Goal: Information Seeking & Learning: Learn about a topic

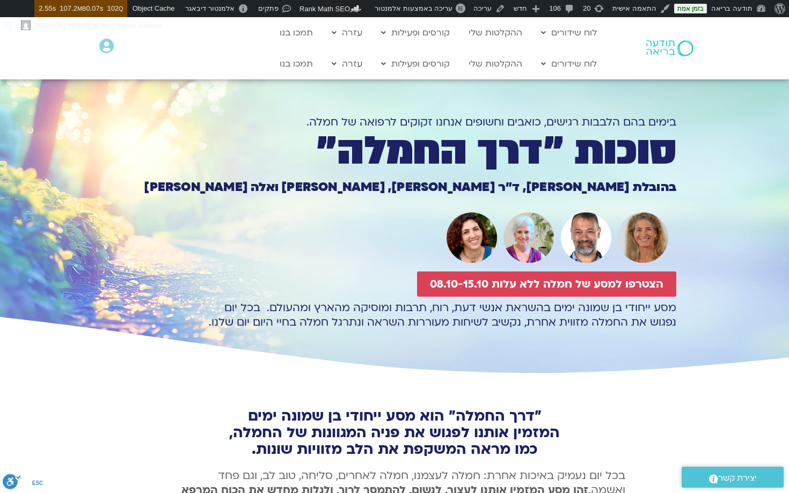
click at [759, 269] on section "בימים בהם הלבבות רגישים, כואבים וחשופים אנחנו זקוקים לרפואה של חמלה. סוכות ״דרך…" at bounding box center [394, 217] width 789 height 319
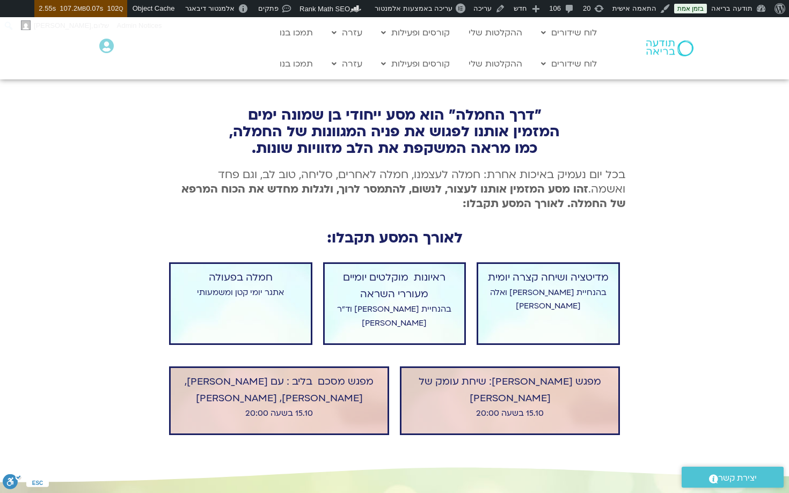
scroll to position [291, 0]
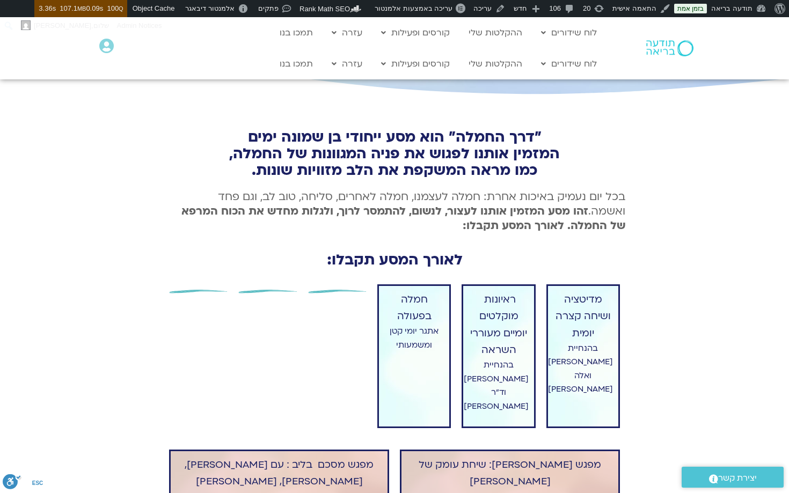
scroll to position [281, 0]
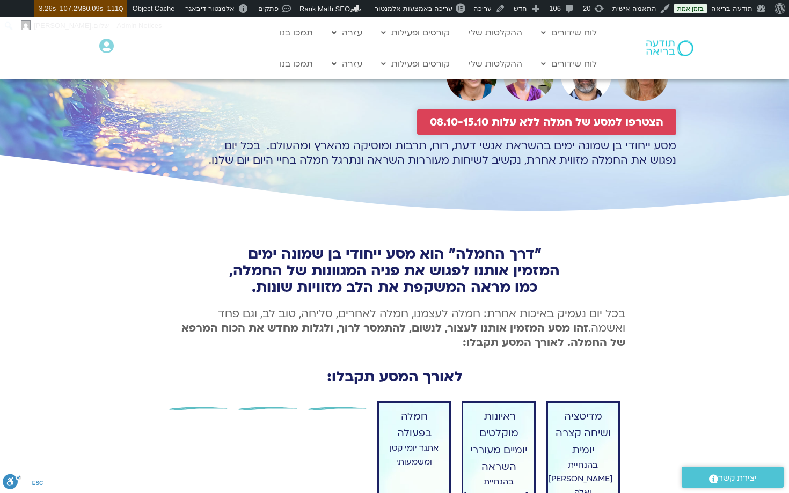
scroll to position [260, 0]
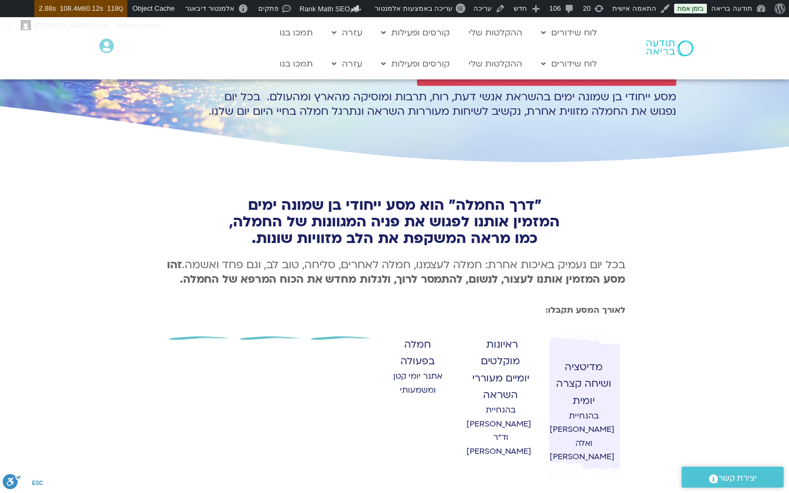
scroll to position [214, 0]
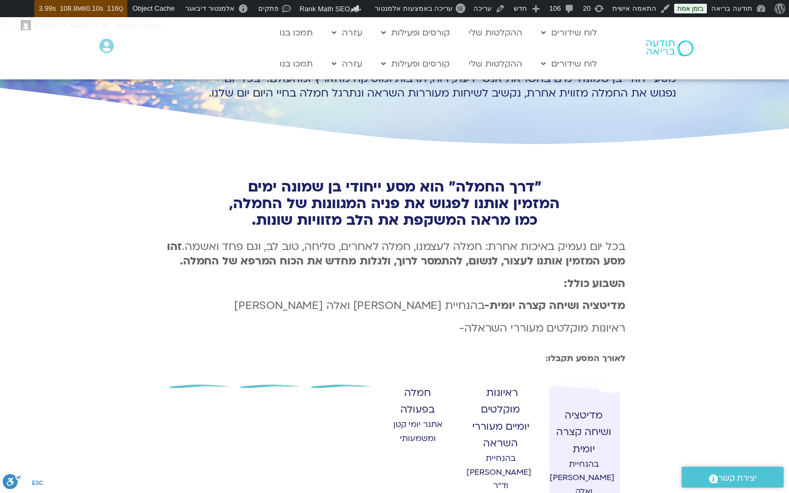
scroll to position [223, 0]
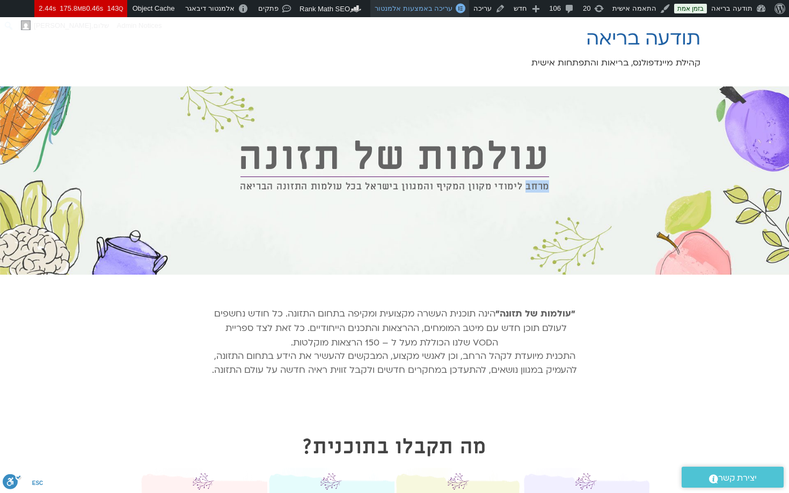
click at [423, 13] on link "עריכה באמצעות אלמנטור" at bounding box center [419, 8] width 99 height 17
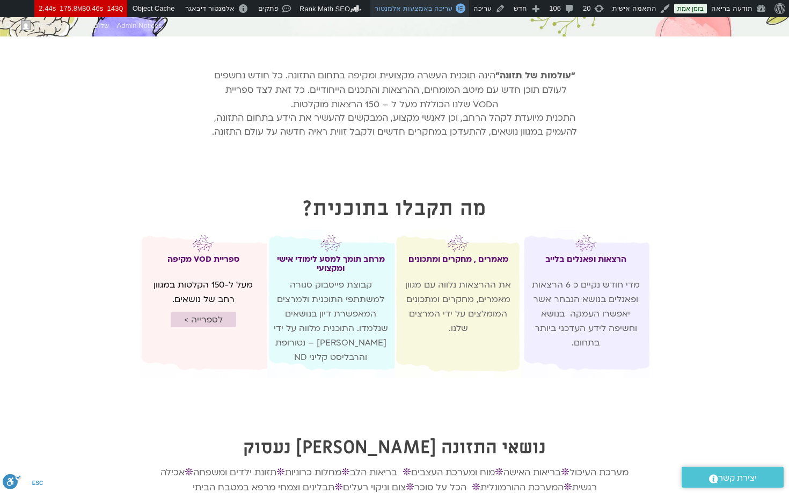
scroll to position [255, 0]
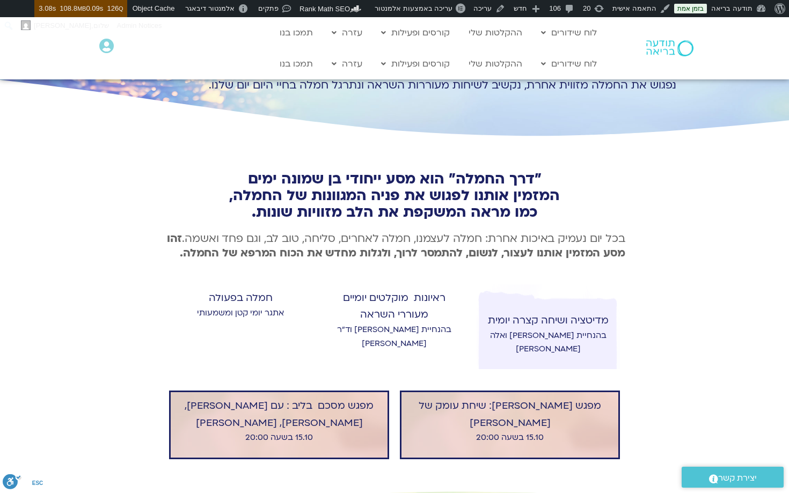
scroll to position [236, 0]
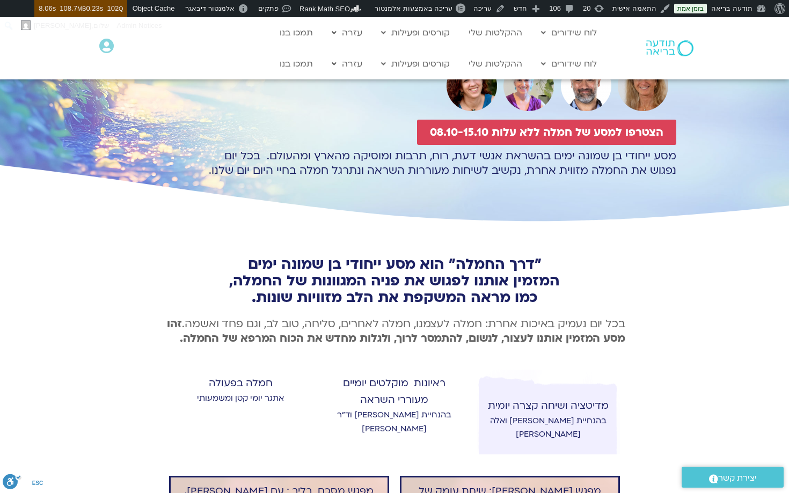
scroll to position [260, 0]
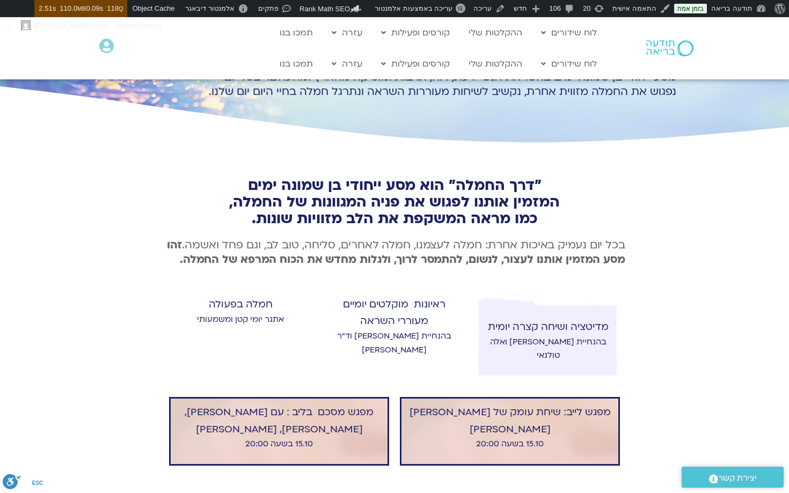
scroll to position [231, 0]
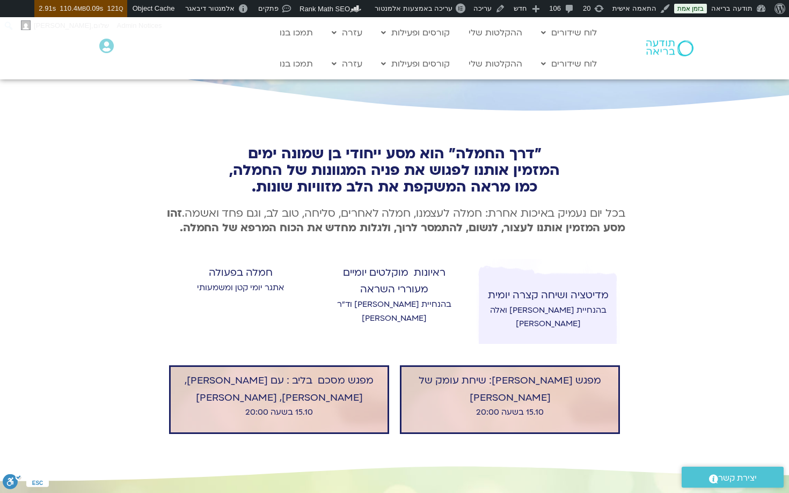
scroll to position [159, 0]
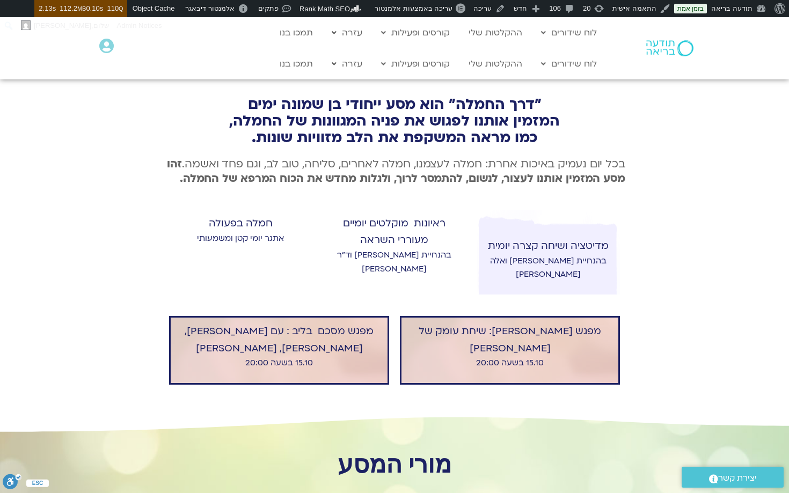
scroll to position [311, 0]
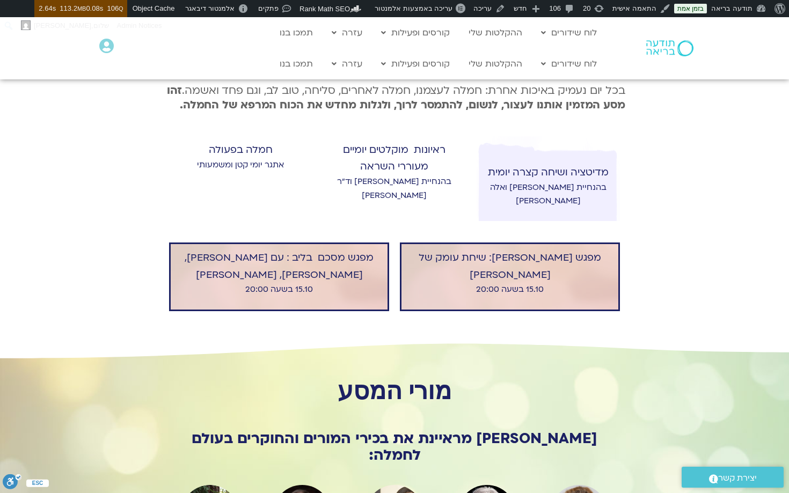
scroll to position [383, 0]
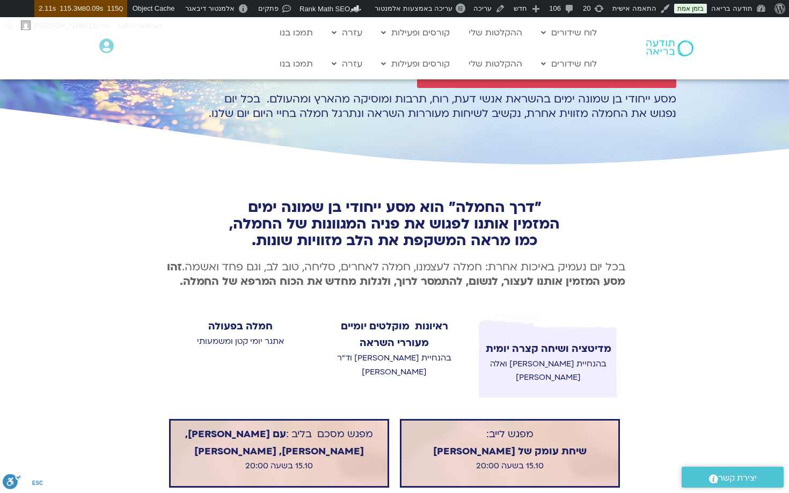
scroll to position [199, 0]
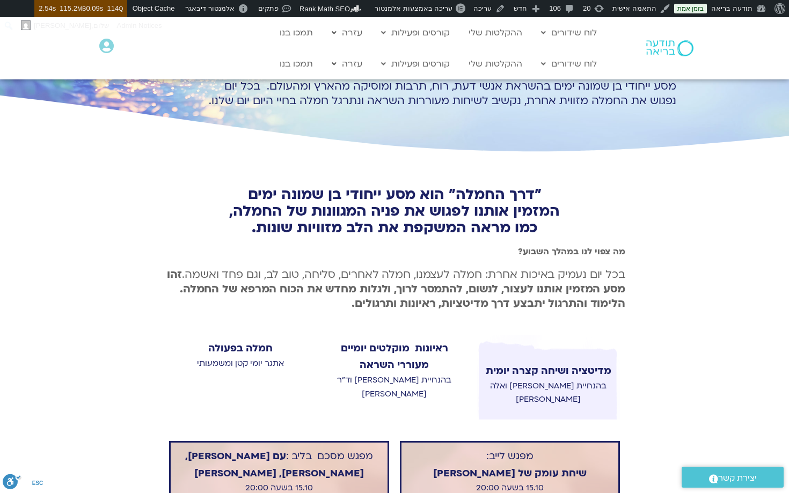
scroll to position [197, 0]
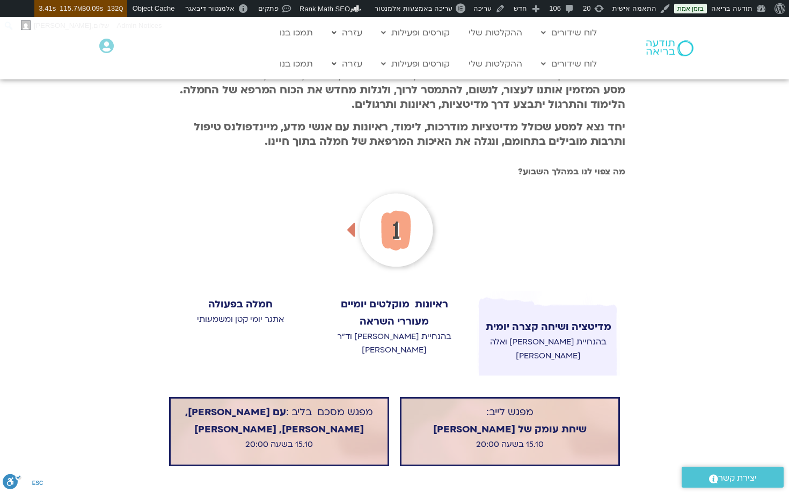
scroll to position [405, 0]
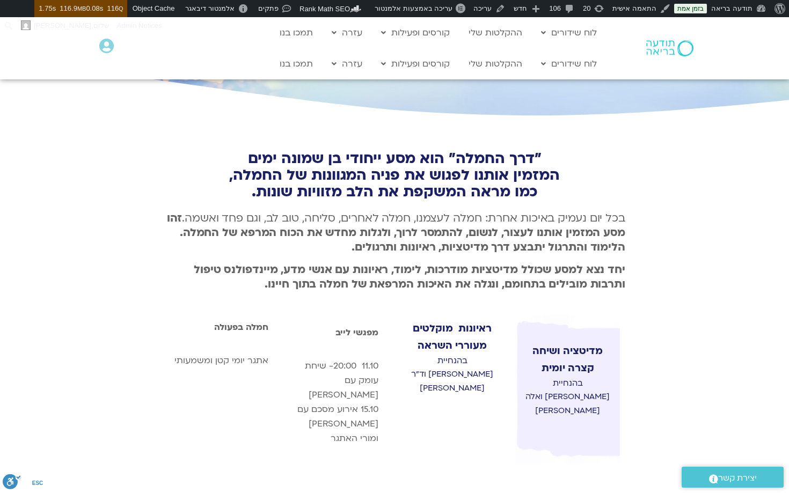
scroll to position [262, 0]
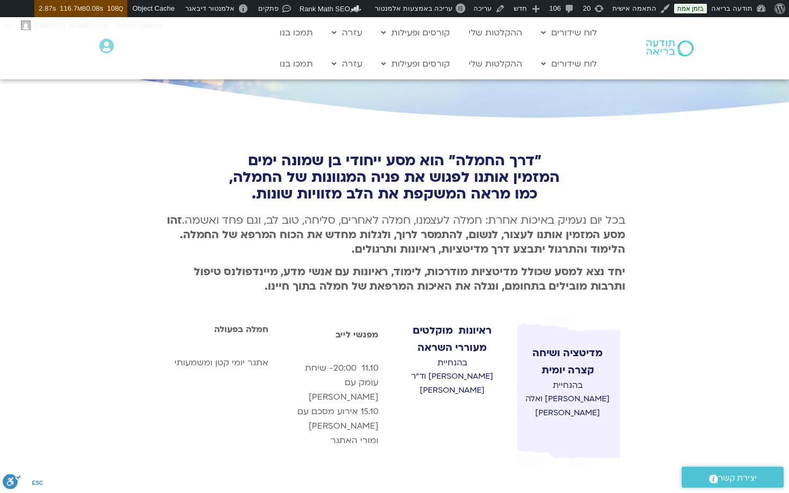
scroll to position [259, 0]
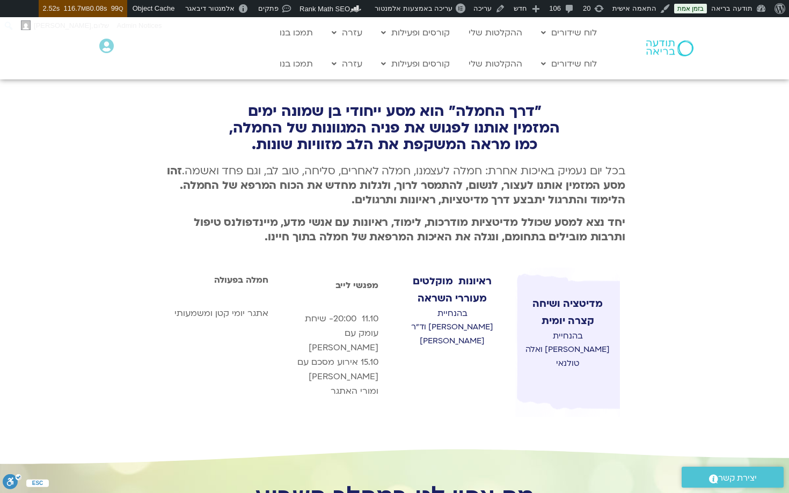
scroll to position [274, 0]
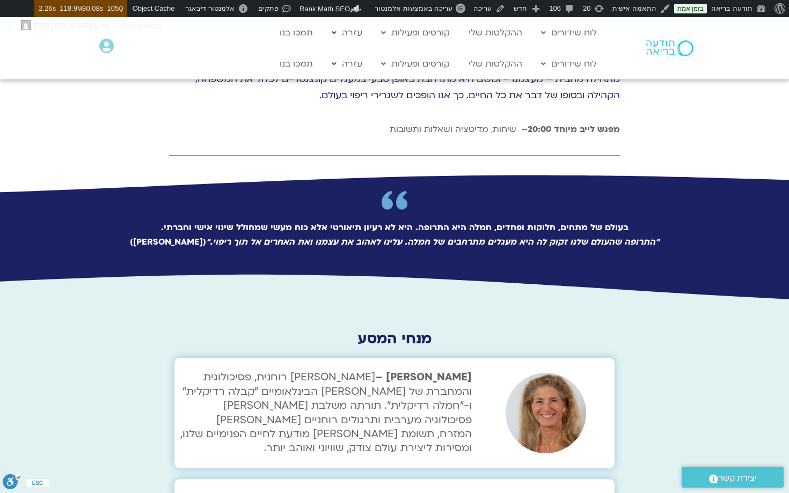
scroll to position [2892, 0]
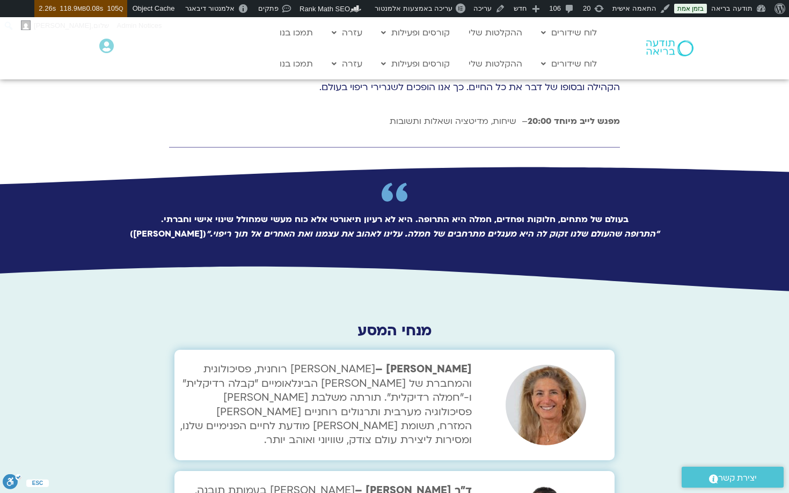
click at [512, 228] on em "“התרופה שהעולם שלנו זקוק לה היא מעגלים מתרחבים של חמלה. עלינו לאהוב את עצמנו וא…" at bounding box center [432, 234] width 453 height 12
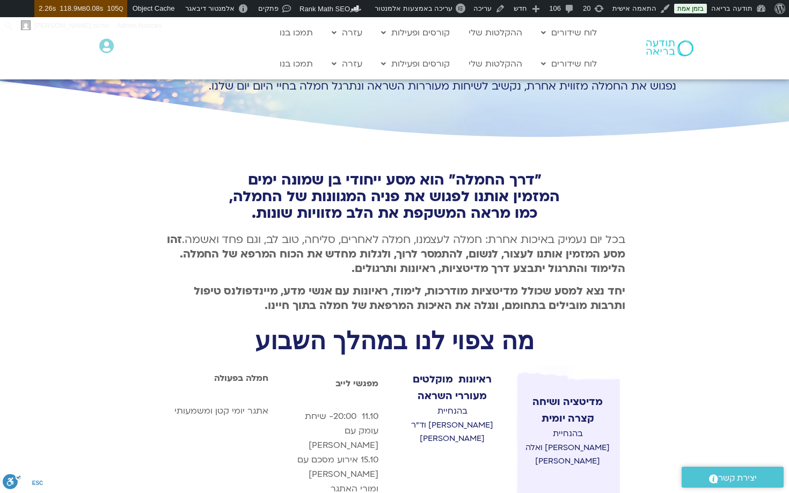
scroll to position [237, 0]
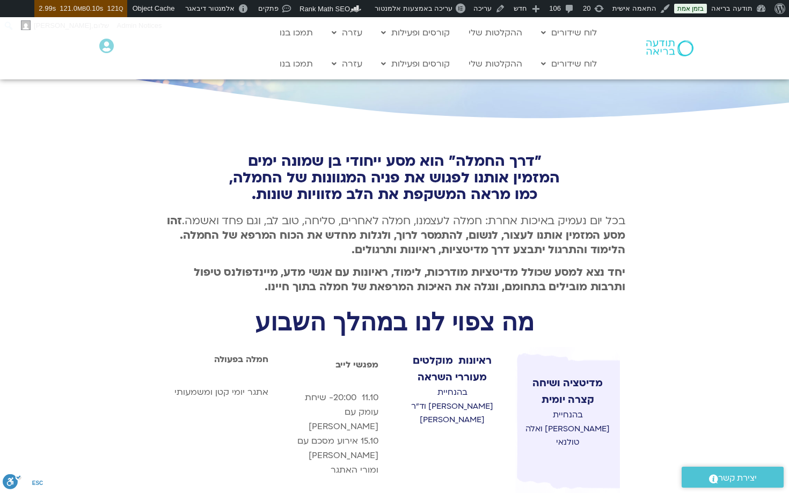
scroll to position [255, 0]
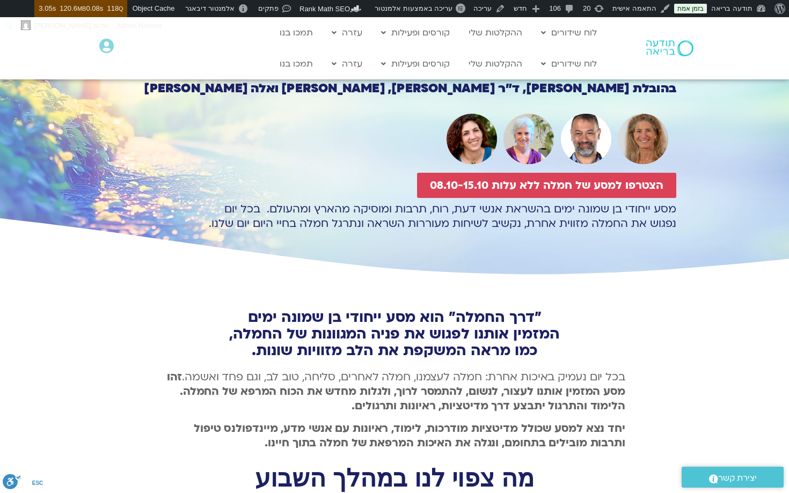
scroll to position [106, 0]
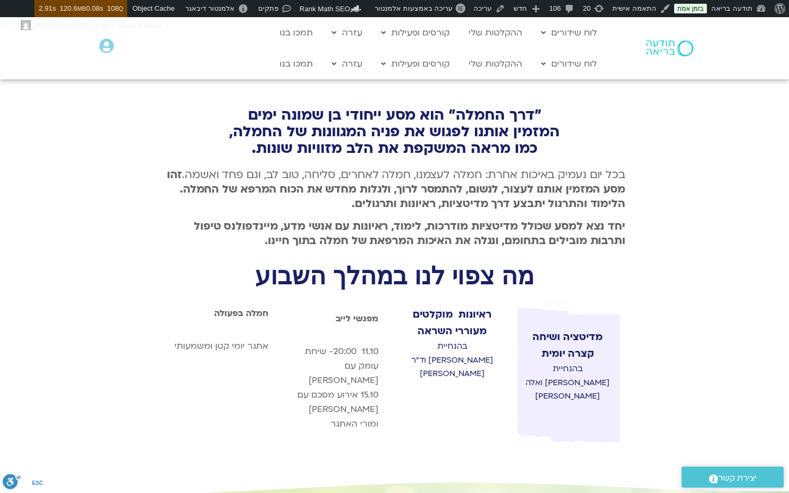
scroll to position [324, 0]
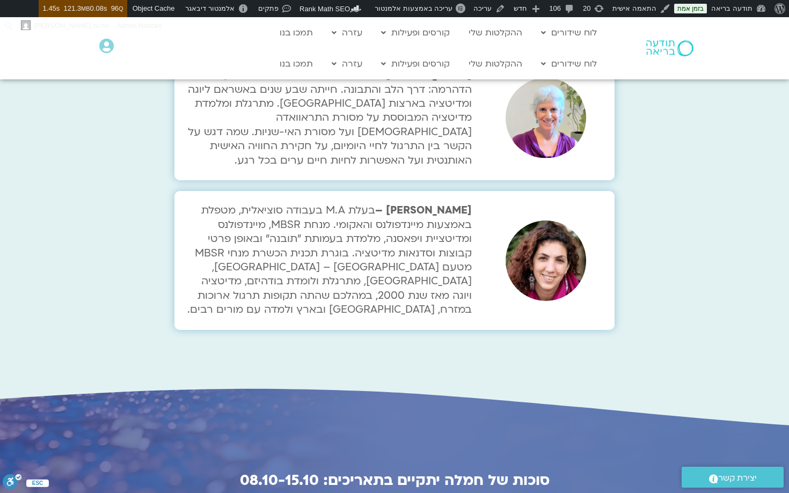
scroll to position [3391, 0]
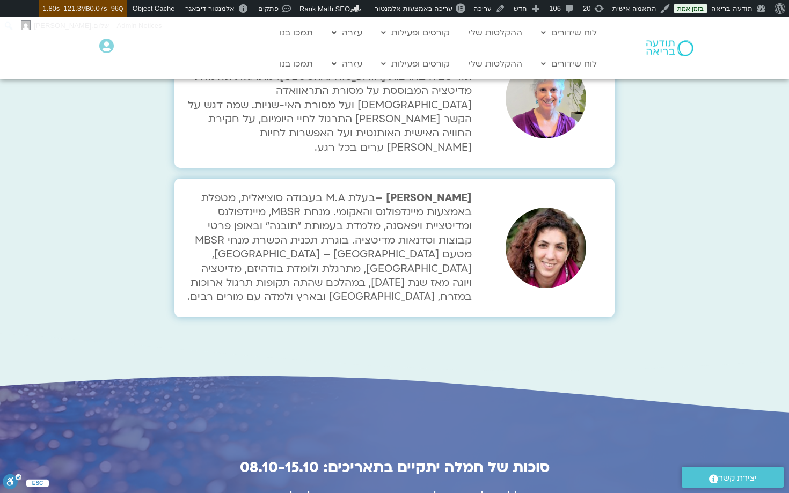
scroll to position [3447, 0]
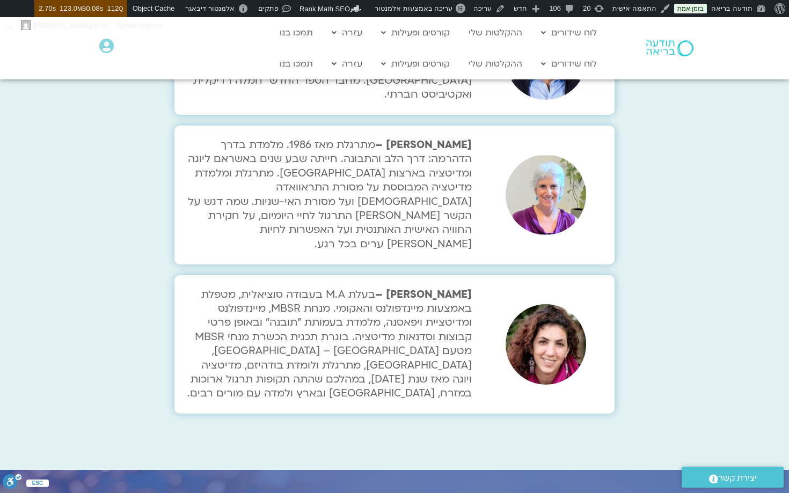
scroll to position [3350, 0]
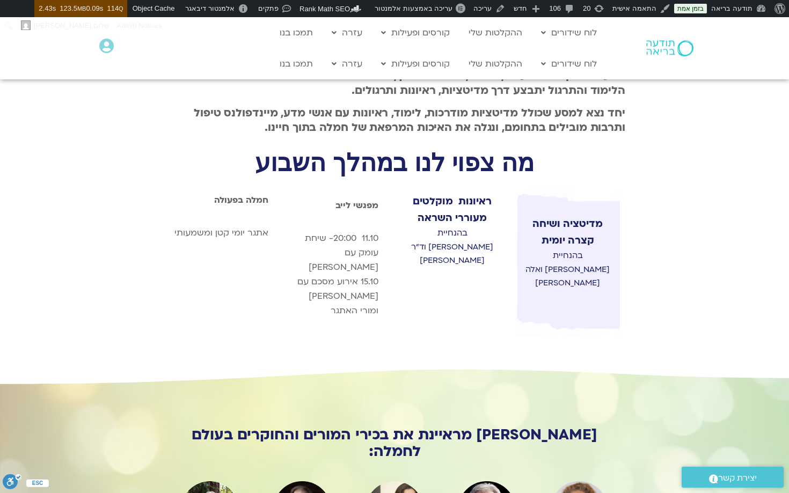
scroll to position [415, 0]
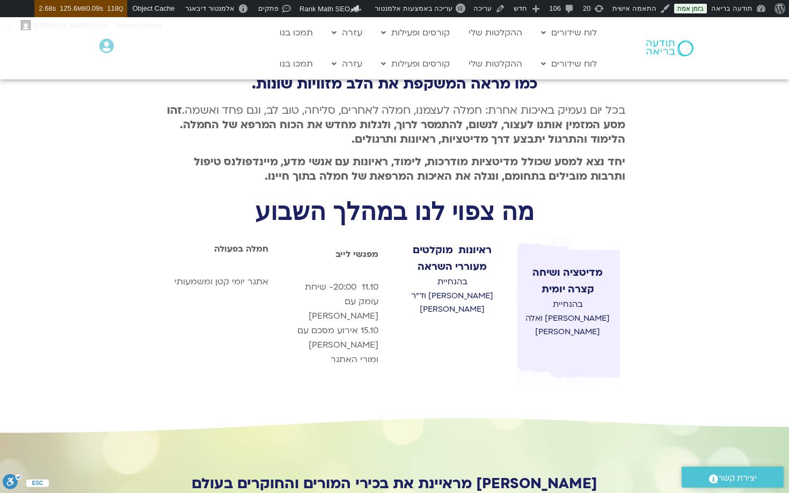
scroll to position [369, 0]
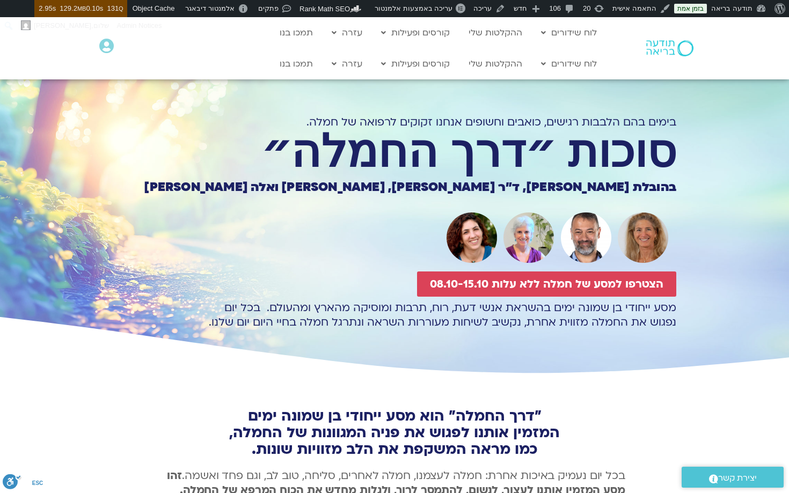
click at [576, 402] on div ""דרך החמלה" הוא מסע ייחודי בן שמונה ימים המזמין אותנו לפגוש את פניה המגוונות של…" at bounding box center [394, 423] width 461 height 70
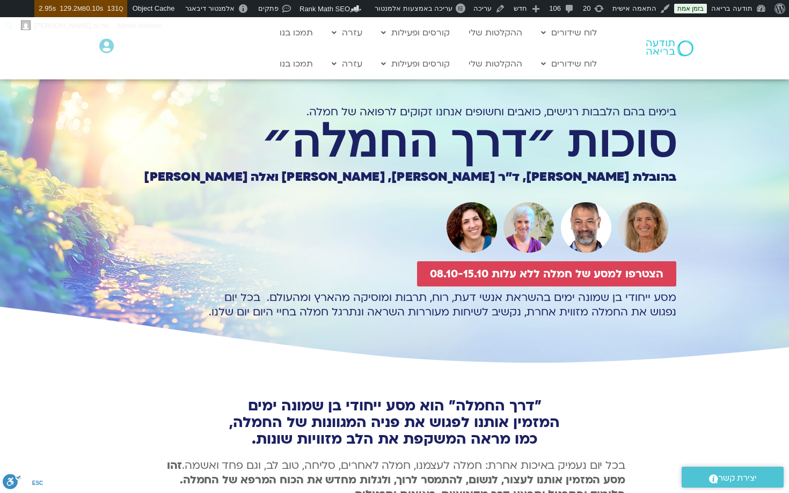
scroll to position [8, 0]
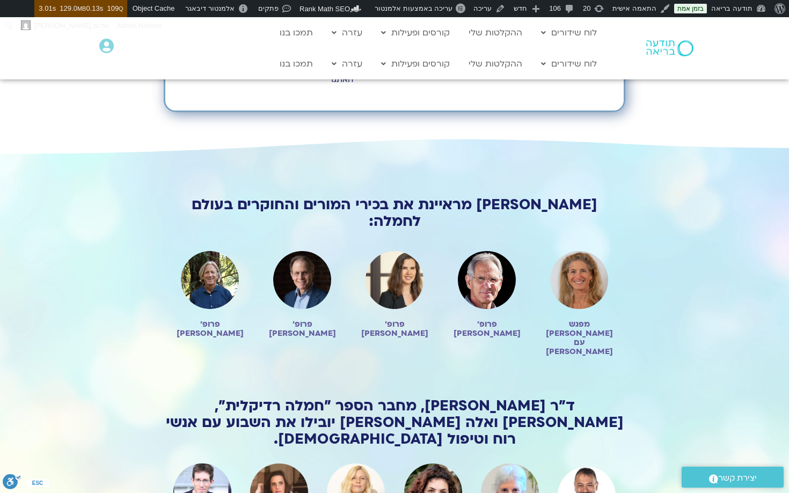
scroll to position [638, 0]
